Goal: Task Accomplishment & Management: Use online tool/utility

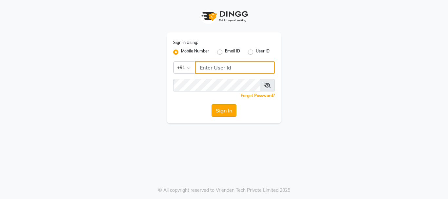
type input "8755001716"
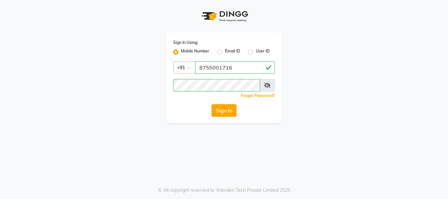
click at [230, 116] on button "Sign In" at bounding box center [224, 110] width 25 height 12
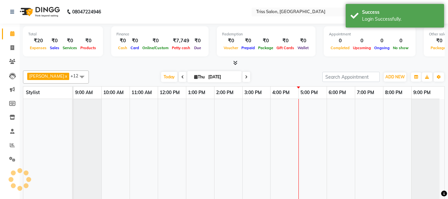
select select "en"
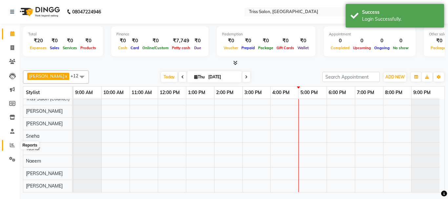
click at [12, 144] on icon at bounding box center [12, 145] width 5 height 5
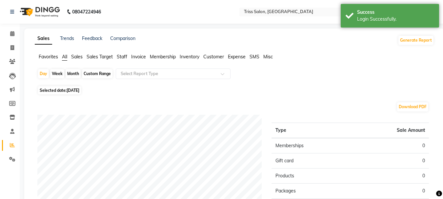
click at [122, 57] on span "Staff" at bounding box center [122, 57] width 10 height 6
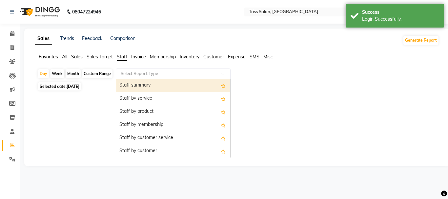
click at [130, 72] on input "text" at bounding box center [166, 74] width 94 height 7
click at [128, 84] on div "Staff summary" at bounding box center [173, 85] width 114 height 13
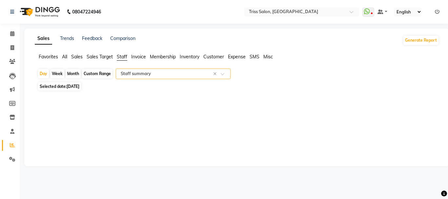
click at [74, 72] on div "Month" at bounding box center [73, 73] width 15 height 9
select select "9"
select select "2025"
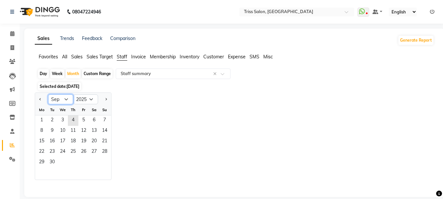
click at [67, 100] on select "Jan Feb Mar Apr May Jun [DATE] Aug Sep Oct Nov Dec" at bounding box center [60, 99] width 25 height 10
select select "8"
click at [48, 94] on select "Jan Feb Mar Apr May Jun [DATE] Aug Sep Oct Nov Dec" at bounding box center [60, 99] width 25 height 10
click at [68, 117] on div "1 2 3" at bounding box center [73, 120] width 76 height 10
click at [69, 121] on div "1 2 3" at bounding box center [73, 120] width 76 height 10
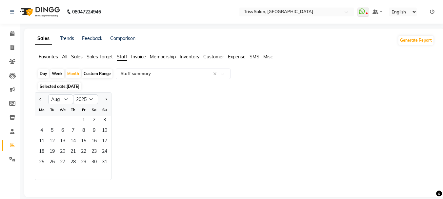
click at [70, 121] on div "1 2 3" at bounding box center [73, 120] width 76 height 10
click at [74, 135] on span "7" at bounding box center [73, 131] width 10 height 10
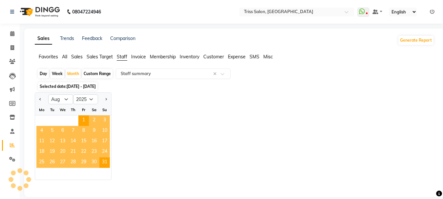
click at [74, 135] on span "7" at bounding box center [73, 131] width 10 height 10
select select "full_report"
select select "csv"
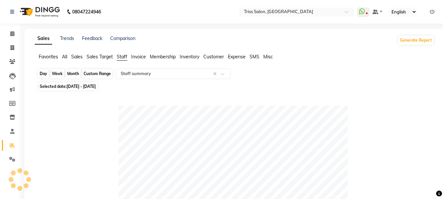
click at [68, 73] on div "Month" at bounding box center [73, 73] width 15 height 9
select select "8"
select select "2025"
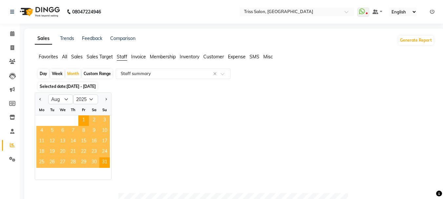
click at [42, 73] on div "Day" at bounding box center [43, 73] width 11 height 9
select select "8"
select select "2025"
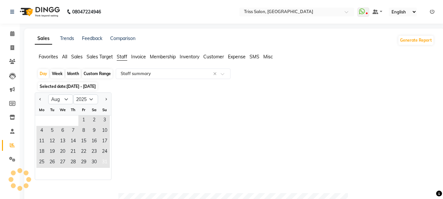
click at [103, 163] on span "31" at bounding box center [104, 162] width 10 height 10
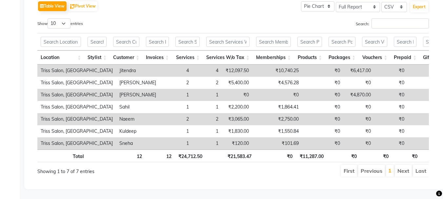
scroll to position [346, 0]
click at [408, 168] on li "Next" at bounding box center [403, 171] width 17 height 12
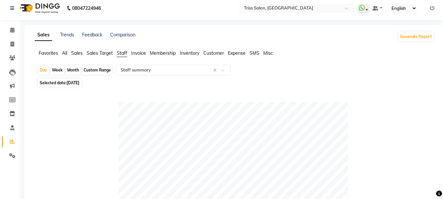
scroll to position [0, 0]
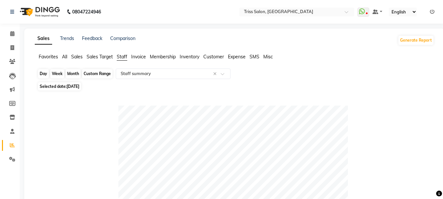
click at [43, 74] on div "Day" at bounding box center [43, 73] width 11 height 9
select select "8"
select select "2025"
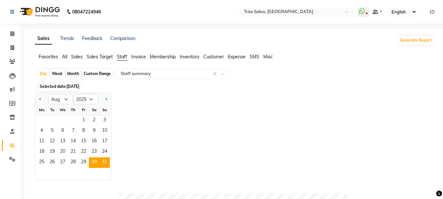
click at [95, 158] on span "30" at bounding box center [94, 162] width 10 height 10
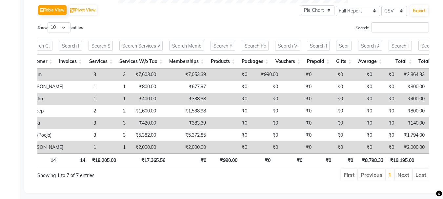
scroll to position [0, 94]
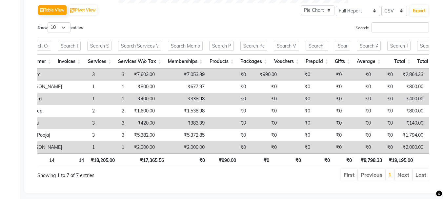
click at [404, 181] on li "Next" at bounding box center [403, 175] width 17 height 12
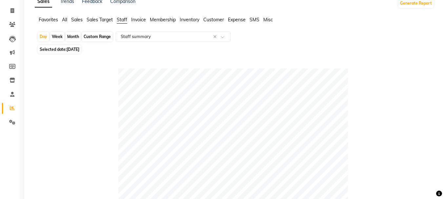
scroll to position [0, 0]
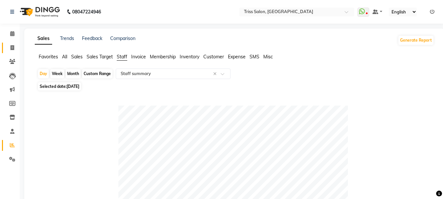
click at [12, 49] on icon at bounding box center [12, 47] width 4 height 5
select select "service"
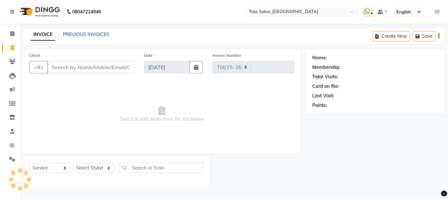
select select "4304"
type input "1596"
click at [98, 164] on select "Select Stylist" at bounding box center [93, 168] width 41 height 10
click at [107, 167] on select "Select Stylist" at bounding box center [93, 168] width 41 height 10
click at [101, 169] on select "Select Stylist" at bounding box center [93, 168] width 41 height 10
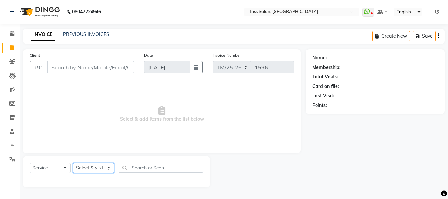
select select "23536"
click at [73, 163] on select "Select Stylist Bhim Ram [PERSON_NAME] [PERSON_NAME] (Pooja) [PERSON_NAME] [PERS…" at bounding box center [93, 168] width 41 height 10
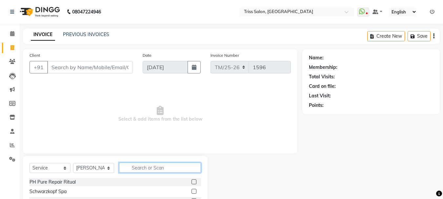
click at [148, 166] on input "text" at bounding box center [160, 168] width 82 height 10
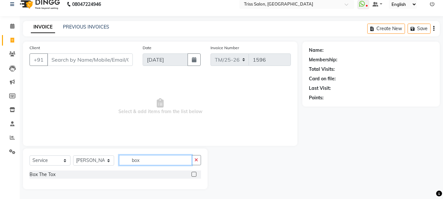
type input "box"
click at [46, 176] on div "Box The Tox" at bounding box center [43, 174] width 26 height 7
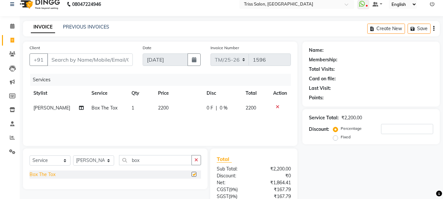
checkbox input "false"
click at [91, 159] on select "Select Stylist Bhim Ram [PERSON_NAME] [PERSON_NAME] (Pooja) [PERSON_NAME] [PERS…" at bounding box center [93, 160] width 41 height 10
select select "44064"
click at [73, 155] on select "Select Stylist Bhim Ram [PERSON_NAME] [PERSON_NAME] (Pooja) [PERSON_NAME] [PERS…" at bounding box center [93, 160] width 41 height 10
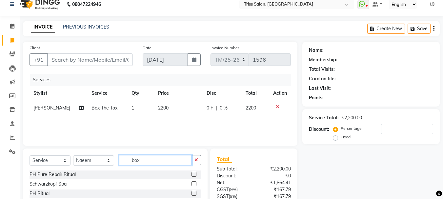
click at [149, 163] on input "box" at bounding box center [155, 160] width 73 height 10
type input "b"
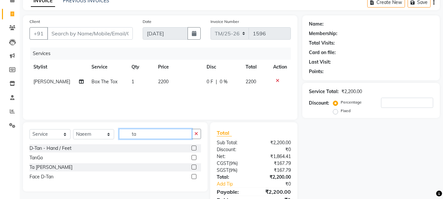
scroll to position [53, 0]
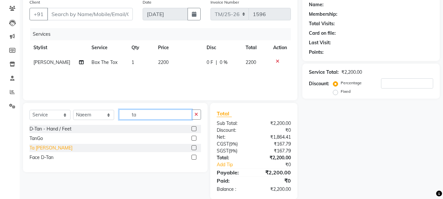
type input "ta"
click at [48, 148] on div "Ta [PERSON_NAME]" at bounding box center [51, 148] width 43 height 7
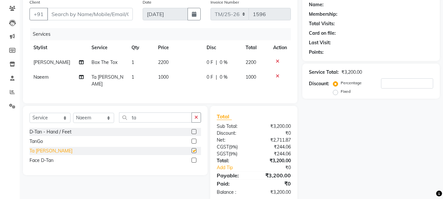
checkbox input "false"
click at [94, 114] on select "Select Stylist Bhim Ram [PERSON_NAME] [PERSON_NAME] (Pooja) [PERSON_NAME] [PERS…" at bounding box center [93, 118] width 41 height 10
select select "72759"
click at [73, 113] on select "Select Stylist Bhim Ram [PERSON_NAME] [PERSON_NAME] (Pooja) [PERSON_NAME] [PERS…" at bounding box center [93, 118] width 41 height 10
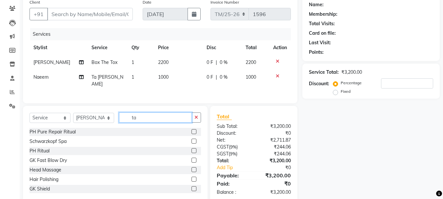
click at [161, 117] on input "ta" at bounding box center [155, 117] width 73 height 10
type input "t"
type input "colo"
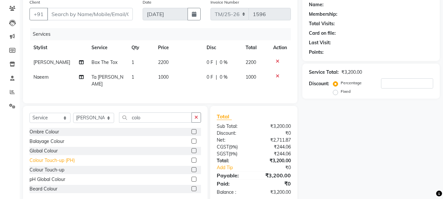
click at [68, 161] on div "Colour Touch-up (PH)" at bounding box center [52, 160] width 45 height 7
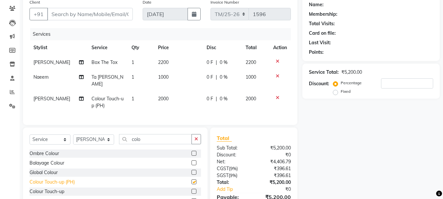
checkbox input "false"
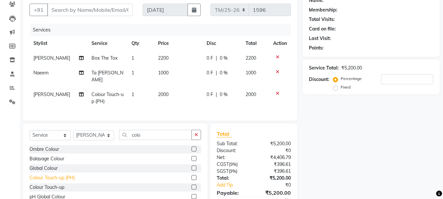
scroll to position [86, 0]
